Goal: Task Accomplishment & Management: Complete application form

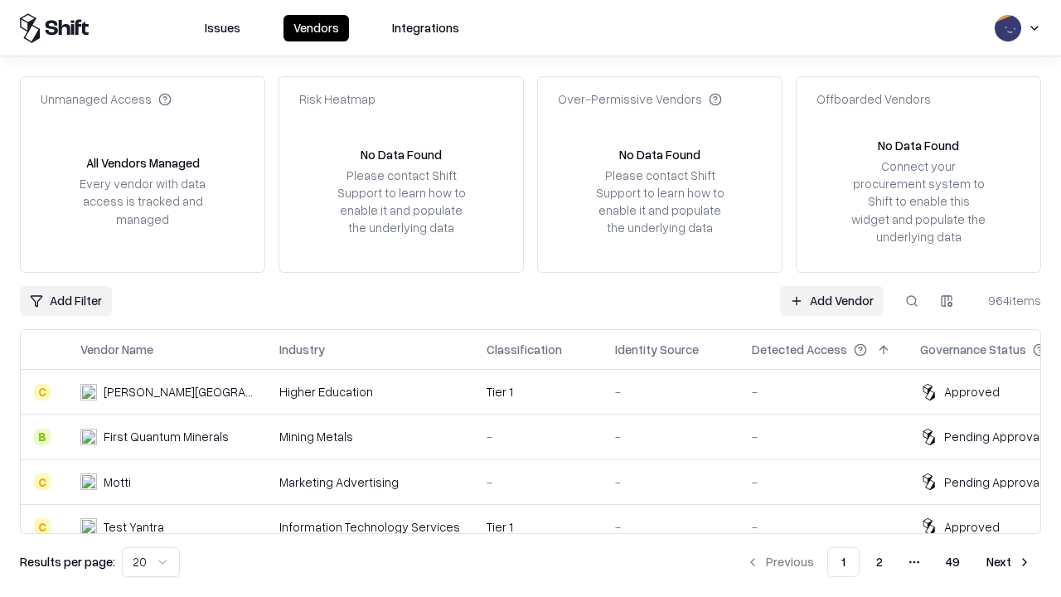
click at [832, 300] on link "Add Vendor" at bounding box center [832, 301] width 104 height 30
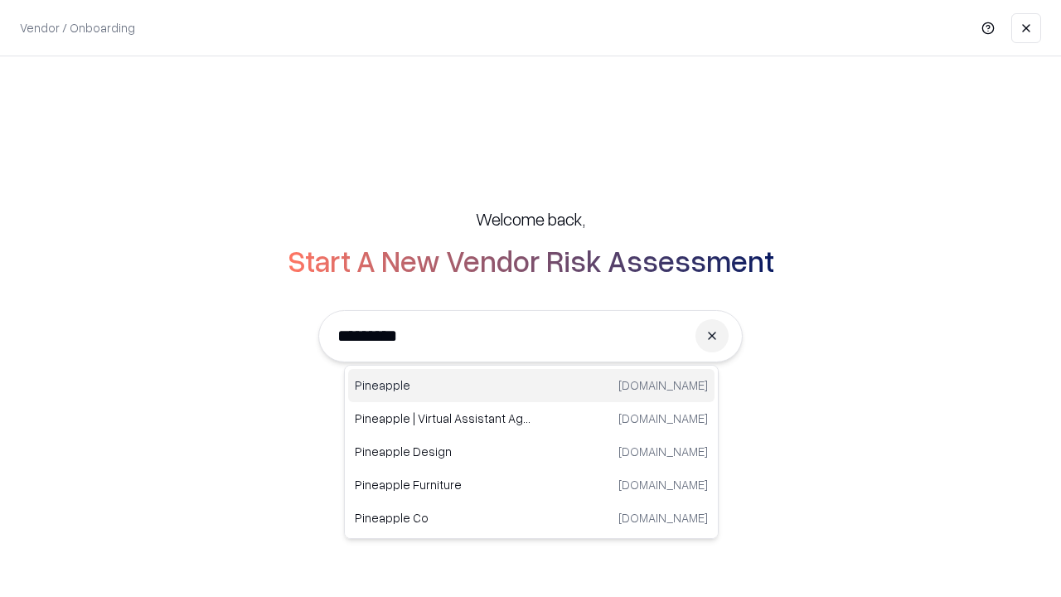
click at [531, 386] on div "Pineapple [DOMAIN_NAME]" at bounding box center [531, 385] width 366 height 33
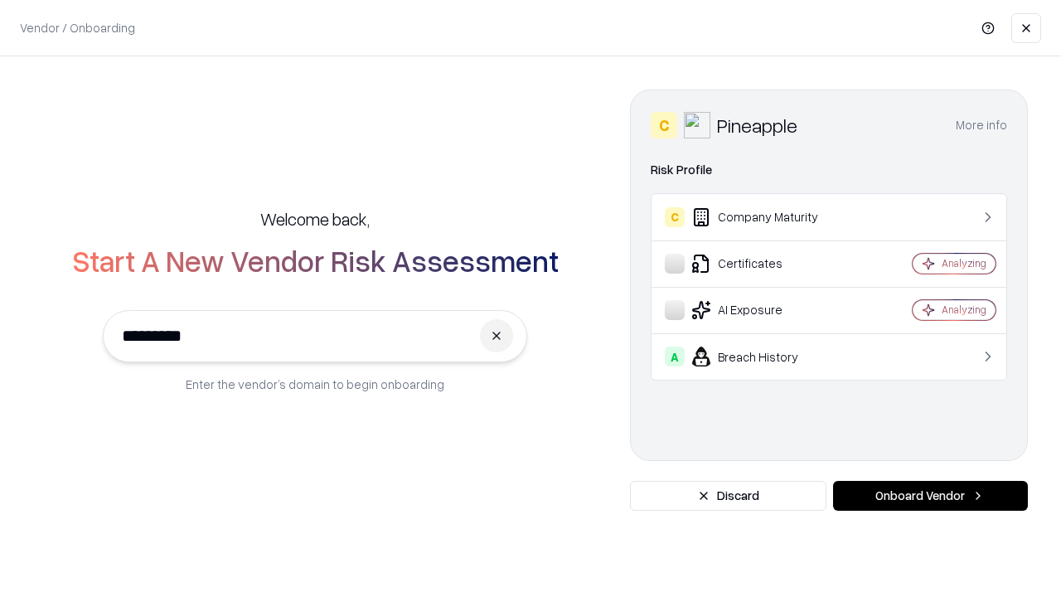
type input "*********"
click at [930, 496] on button "Onboard Vendor" at bounding box center [930, 496] width 195 height 30
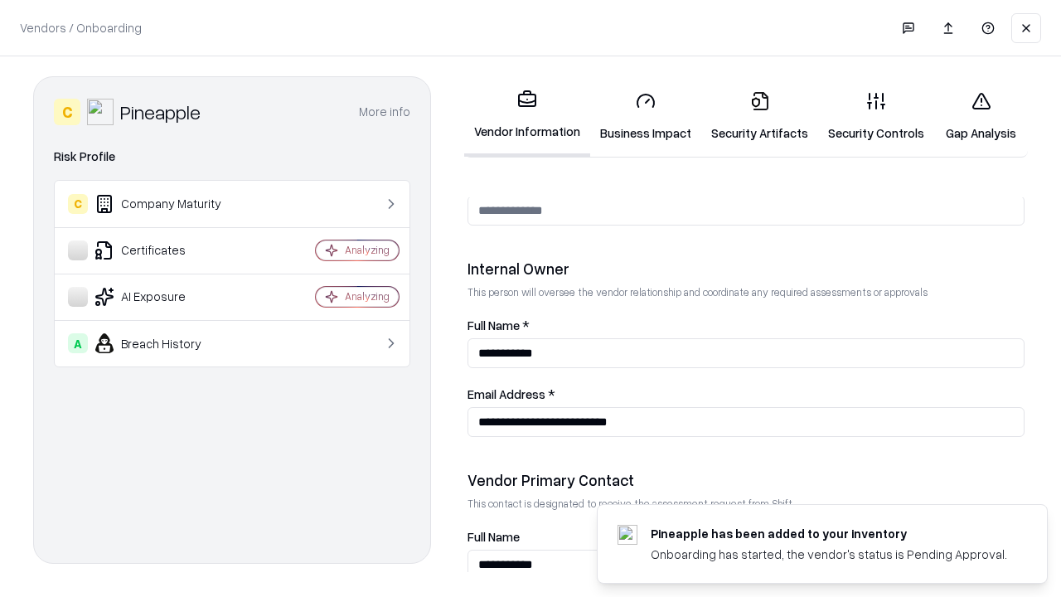
scroll to position [859, 0]
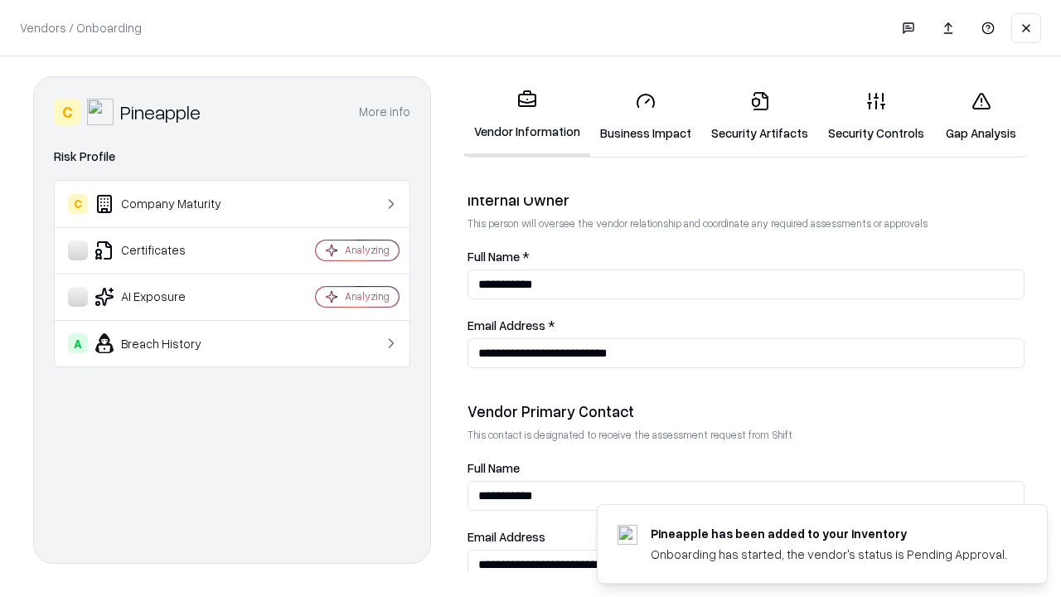
click at [759, 116] on link "Security Artifacts" at bounding box center [759, 116] width 117 height 77
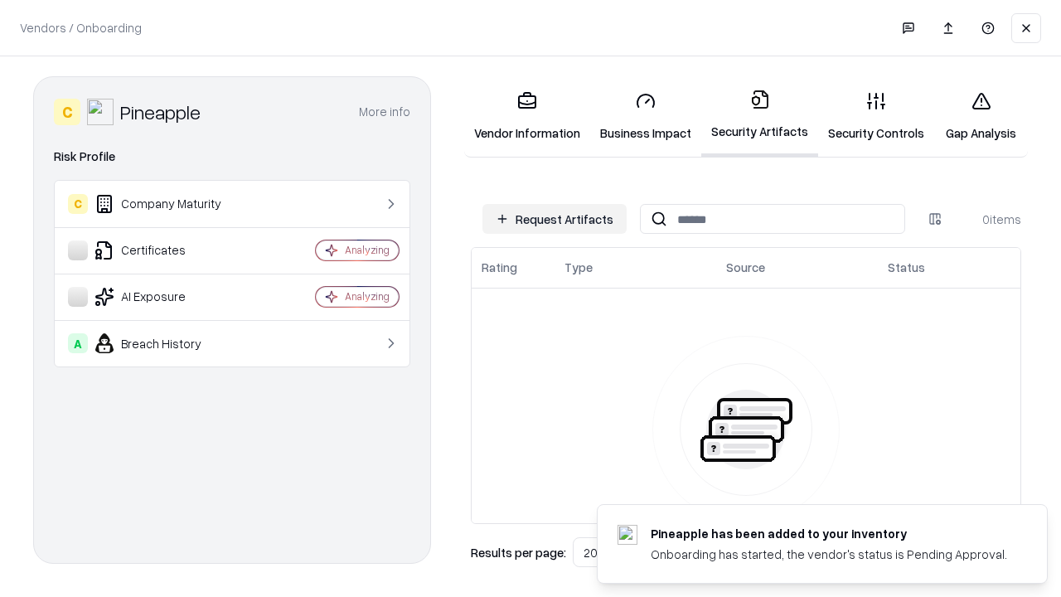
click at [555, 219] on button "Request Artifacts" at bounding box center [555, 219] width 144 height 30
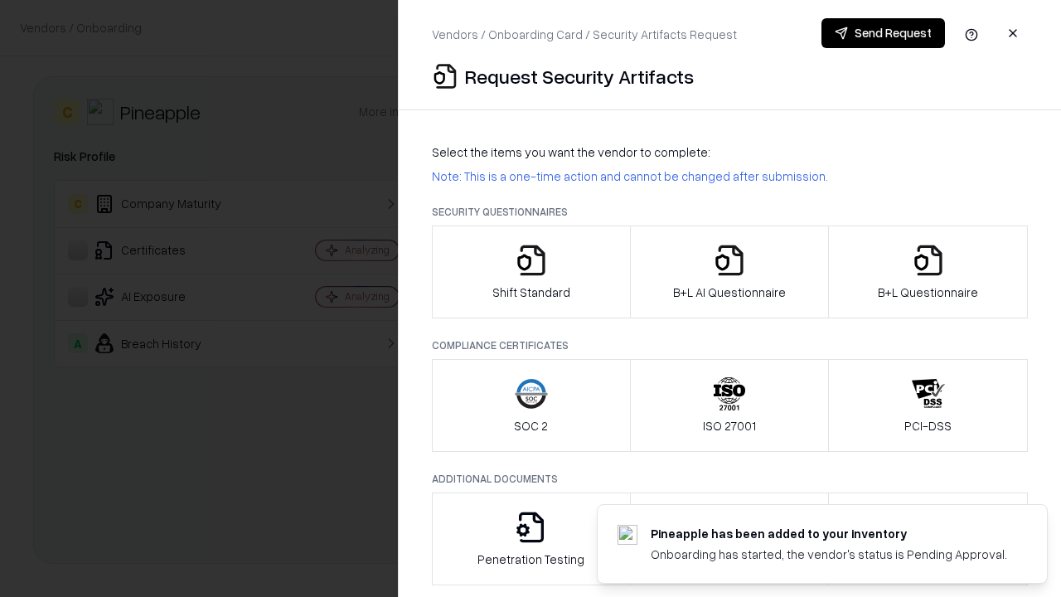
click at [928, 272] on icon "button" at bounding box center [928, 260] width 33 height 33
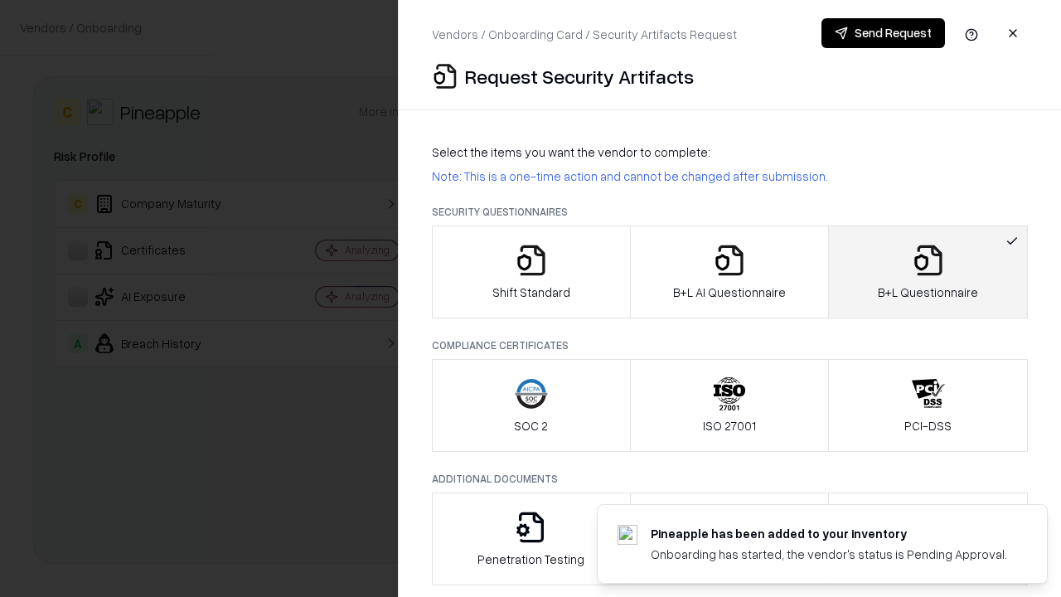
click at [729, 272] on icon "button" at bounding box center [729, 260] width 33 height 33
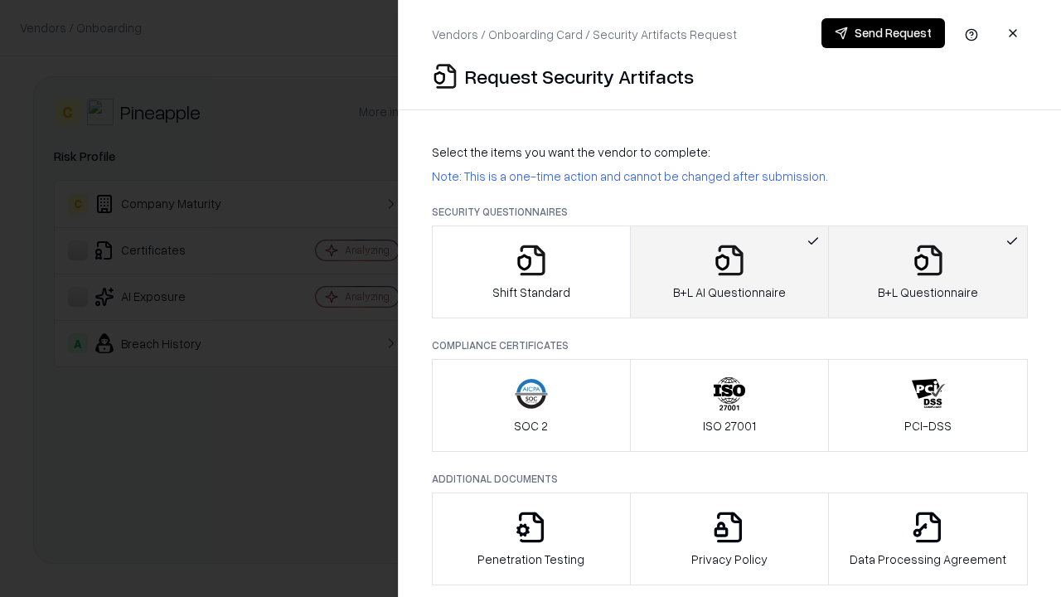
click at [883, 33] on button "Send Request" at bounding box center [884, 33] width 124 height 30
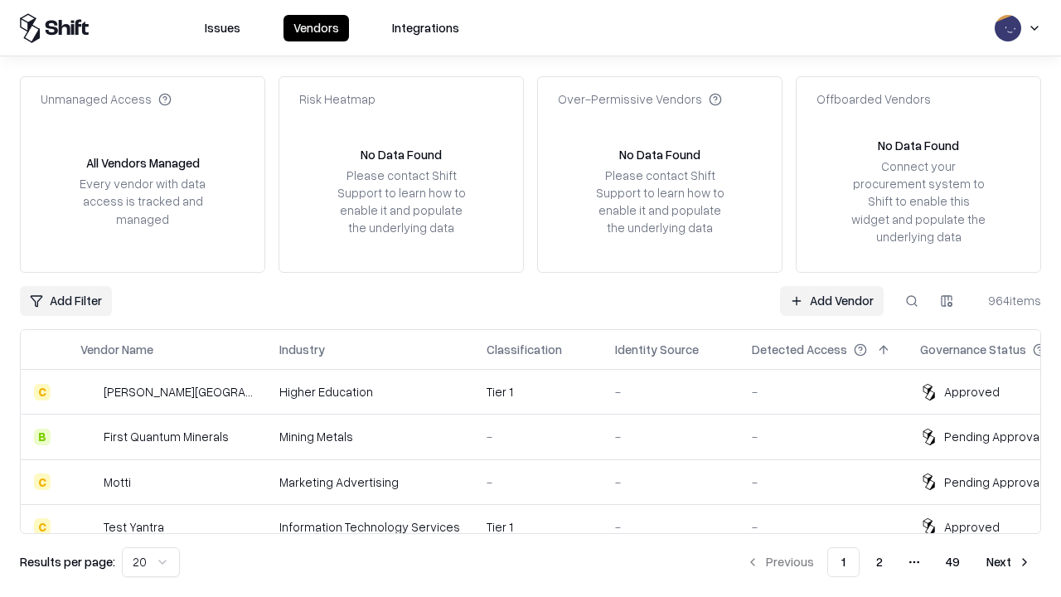
click at [912, 300] on button at bounding box center [912, 301] width 30 height 30
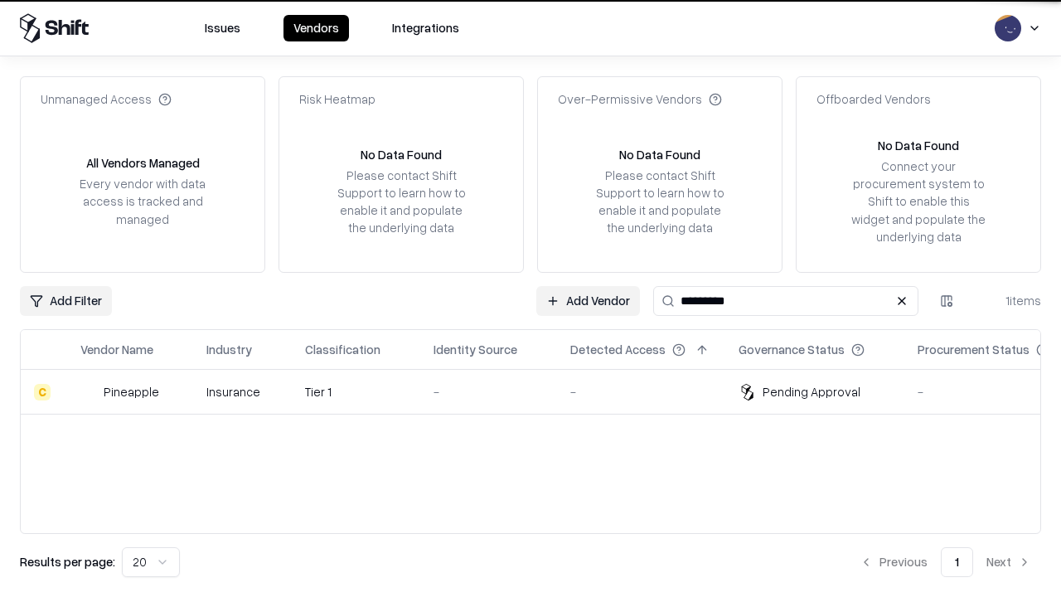
type input "*********"
click at [541, 391] on div "-" at bounding box center [489, 391] width 110 height 17
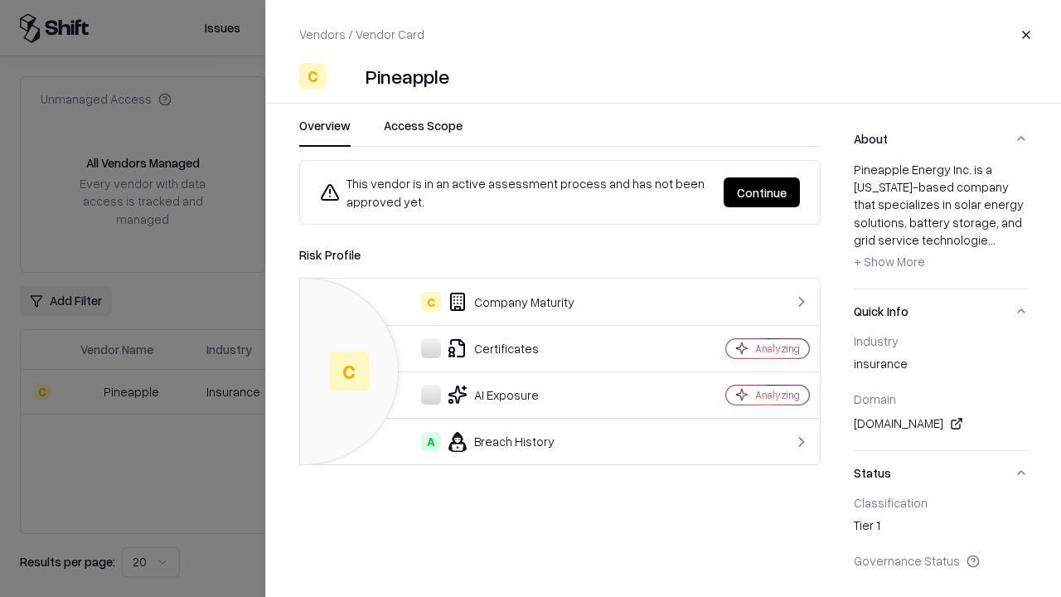
click at [762, 192] on button "Continue" at bounding box center [762, 192] width 76 height 30
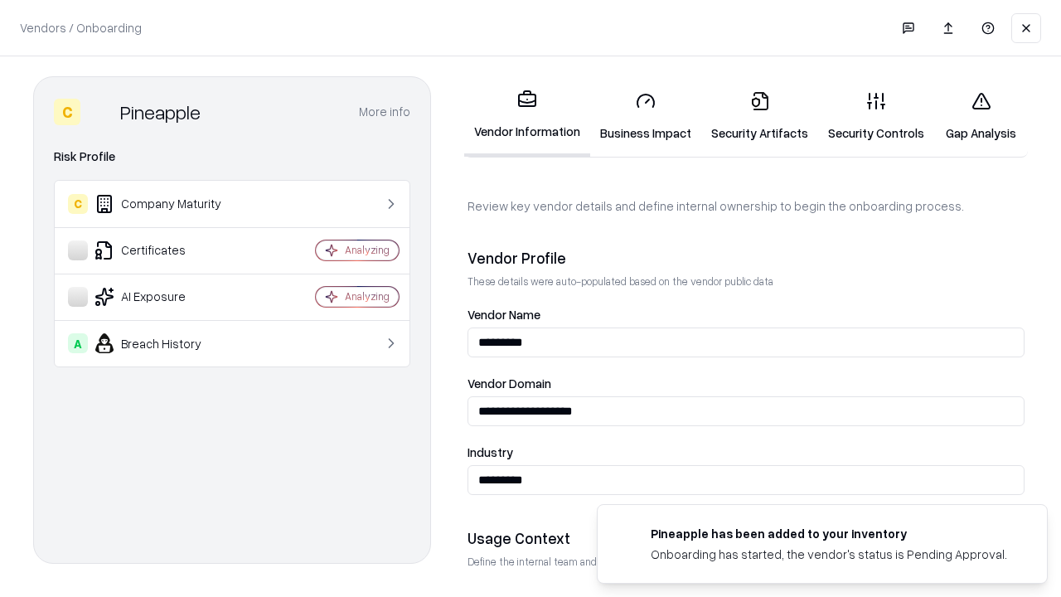
click at [759, 116] on link "Security Artifacts" at bounding box center [759, 116] width 117 height 77
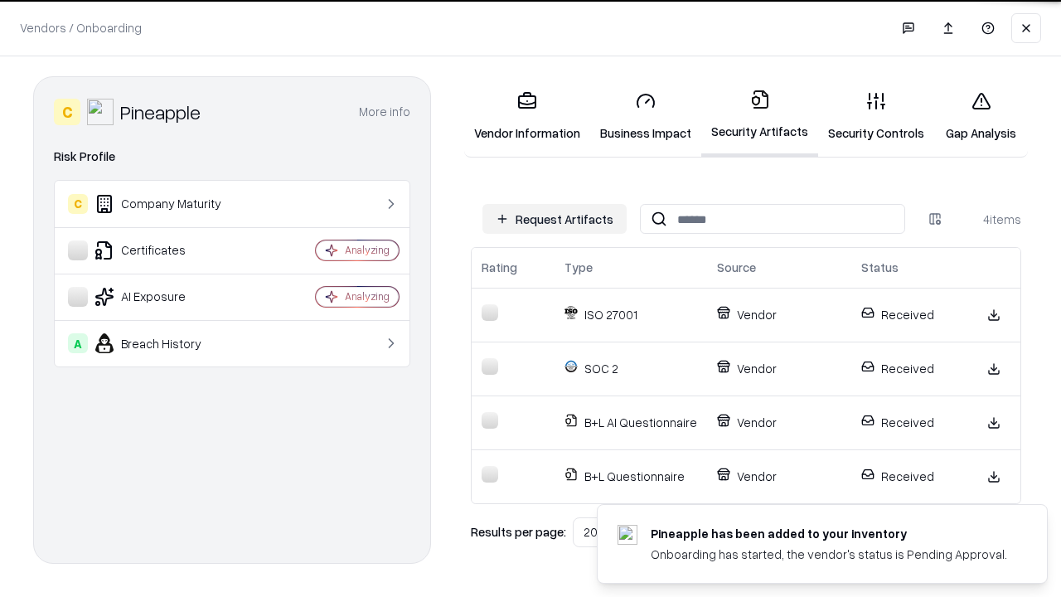
click at [981, 116] on link "Gap Analysis" at bounding box center [981, 116] width 94 height 77
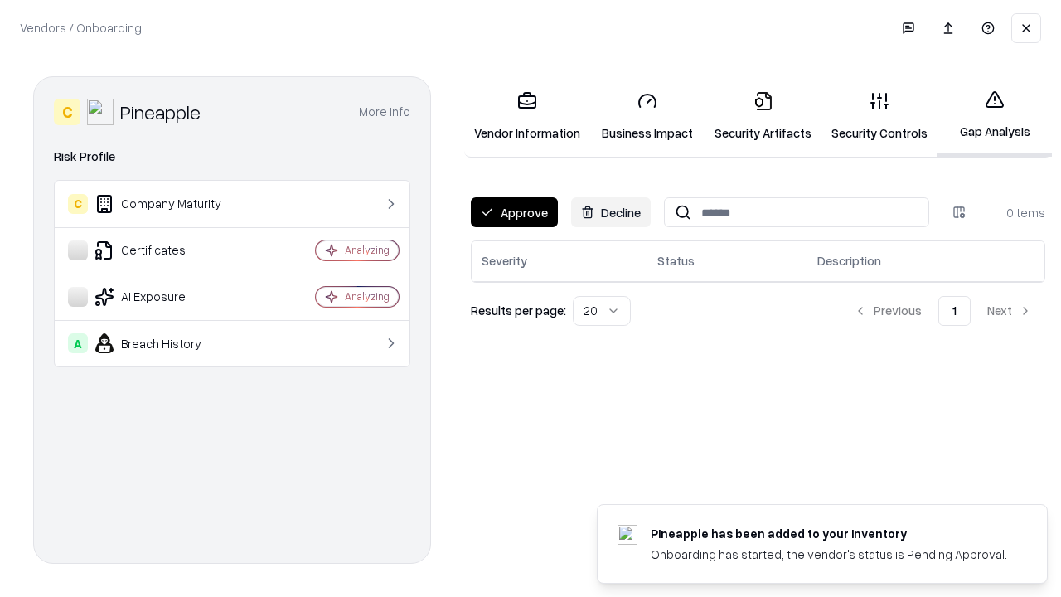
click at [514, 212] on button "Approve" at bounding box center [514, 212] width 87 height 30
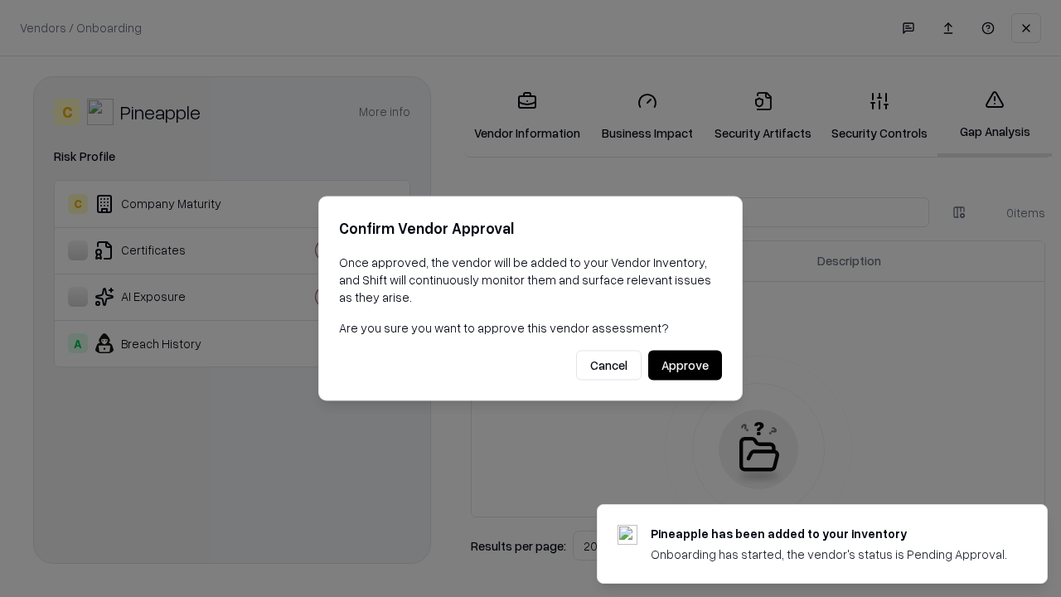
click at [685, 365] on button "Approve" at bounding box center [685, 366] width 74 height 30
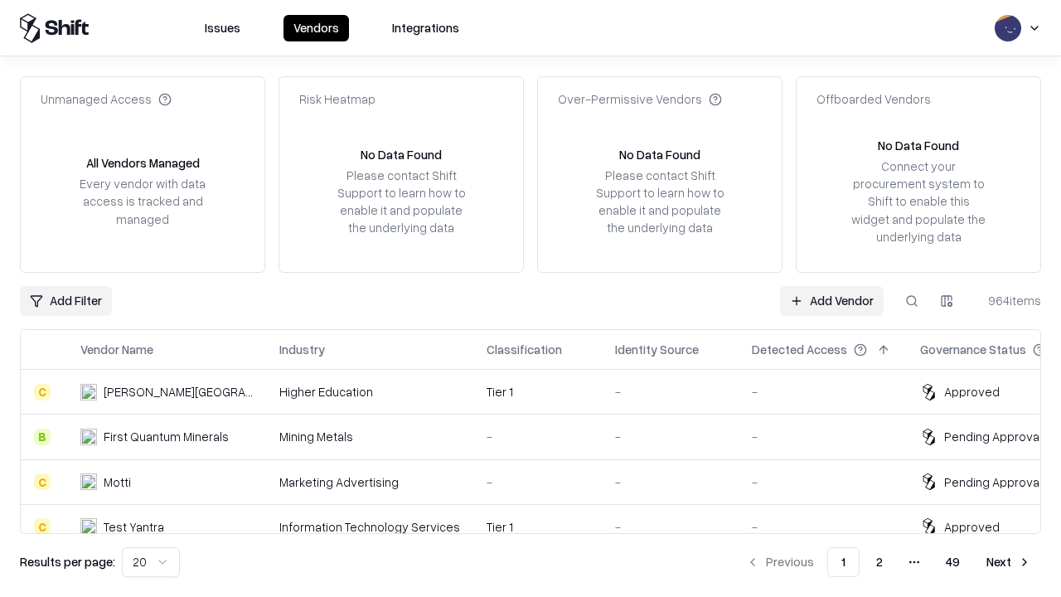
type input "*********"
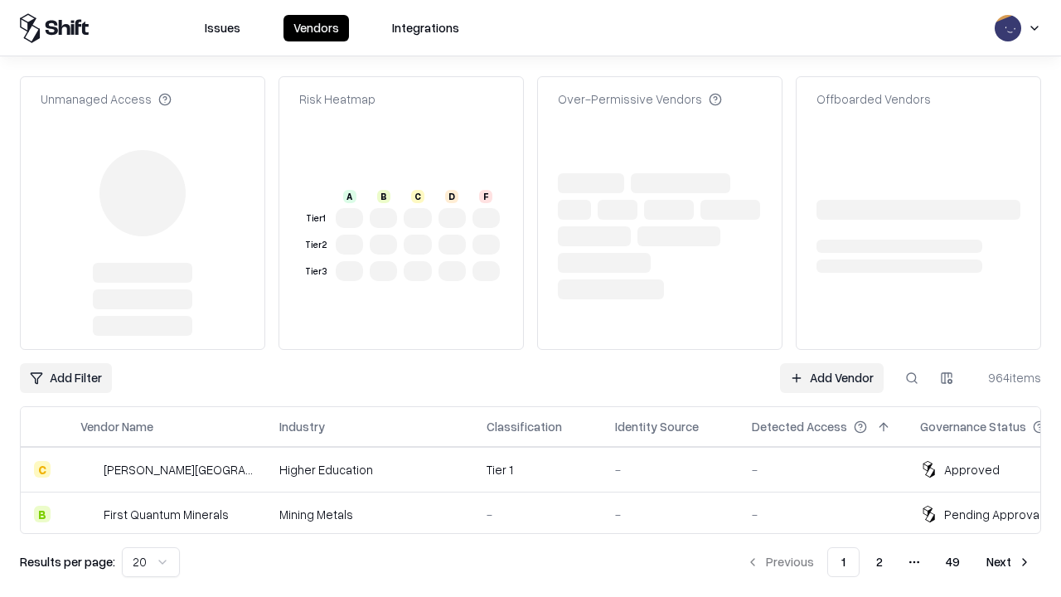
click at [832, 363] on link "Add Vendor" at bounding box center [832, 378] width 104 height 30
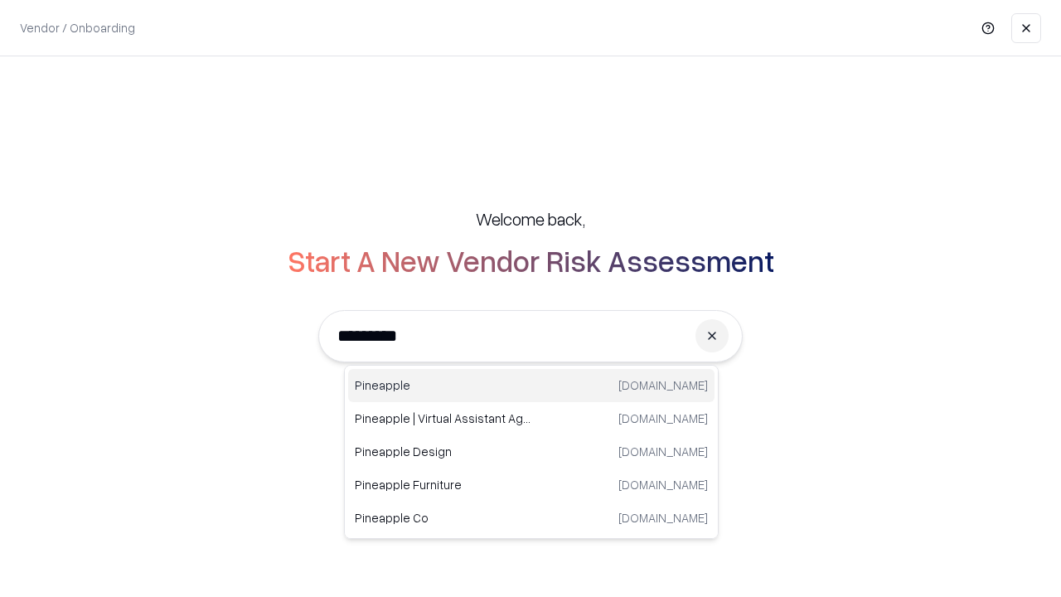
click at [531, 386] on div "Pineapple pineappleenergy.com" at bounding box center [531, 385] width 366 height 33
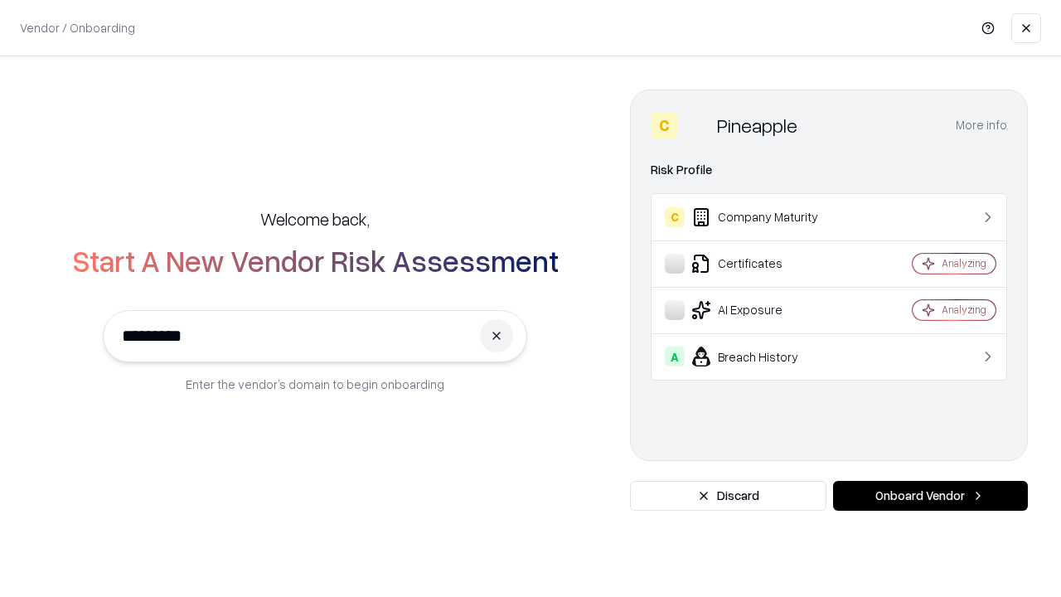
type input "*********"
click at [930, 496] on button "Onboard Vendor" at bounding box center [930, 496] width 195 height 30
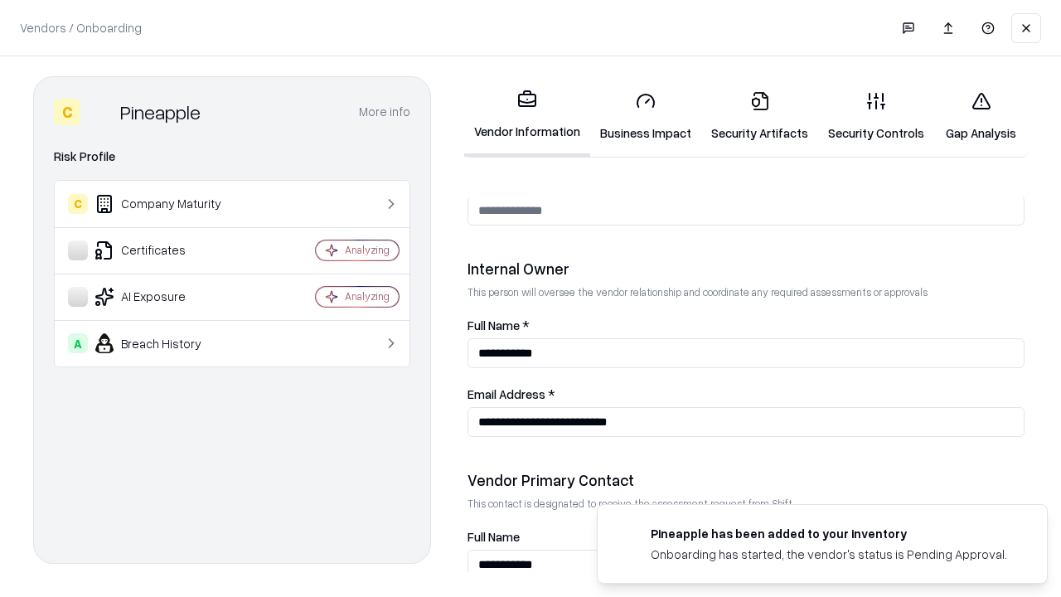
scroll to position [859, 0]
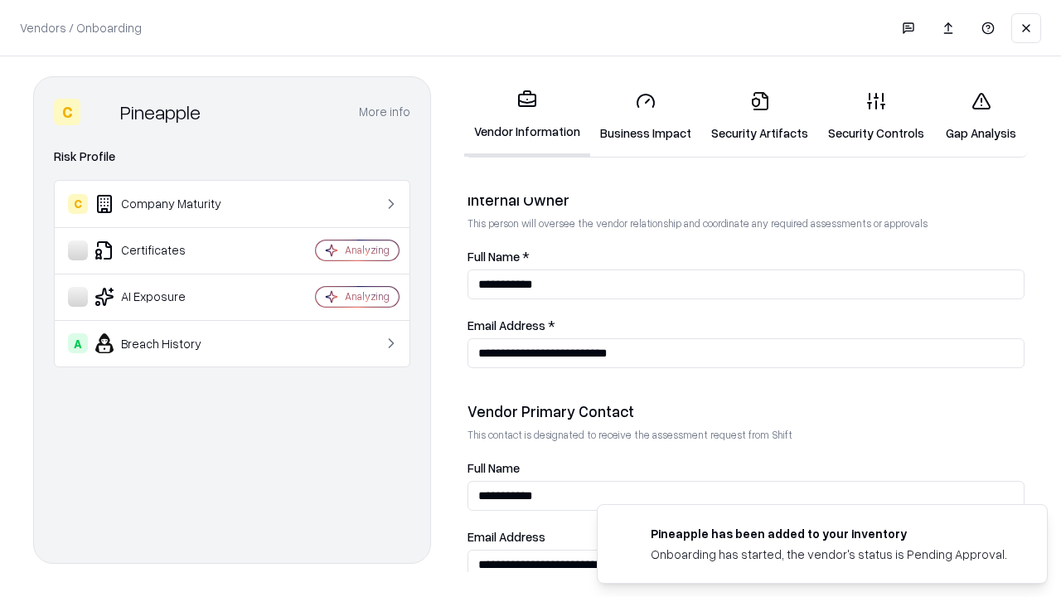
click at [981, 116] on link "Gap Analysis" at bounding box center [981, 116] width 94 height 77
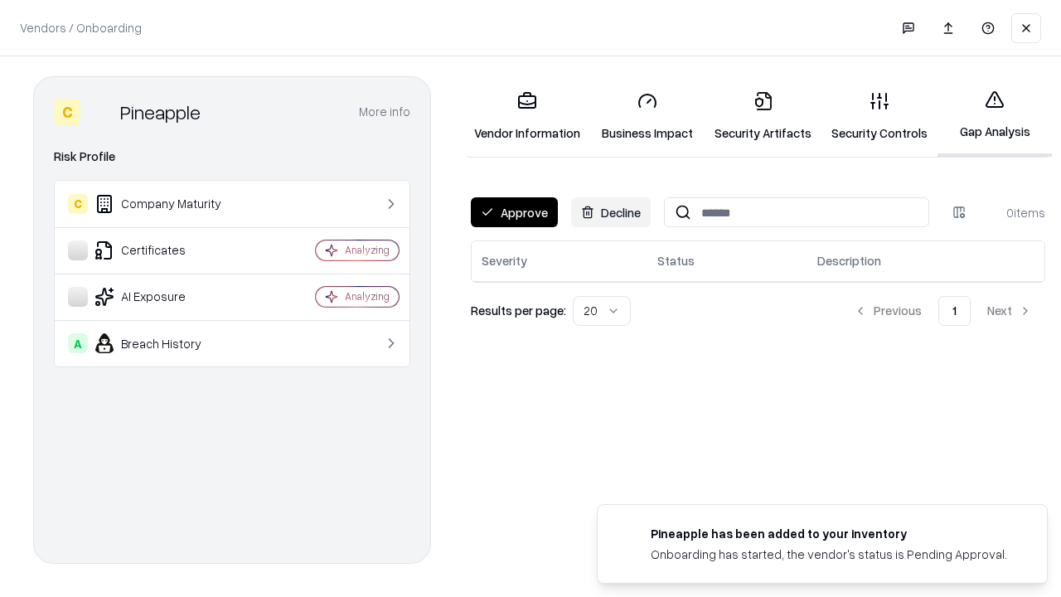
click at [514, 212] on button "Approve" at bounding box center [514, 212] width 87 height 30
